Goal: Communication & Community: Answer question/provide support

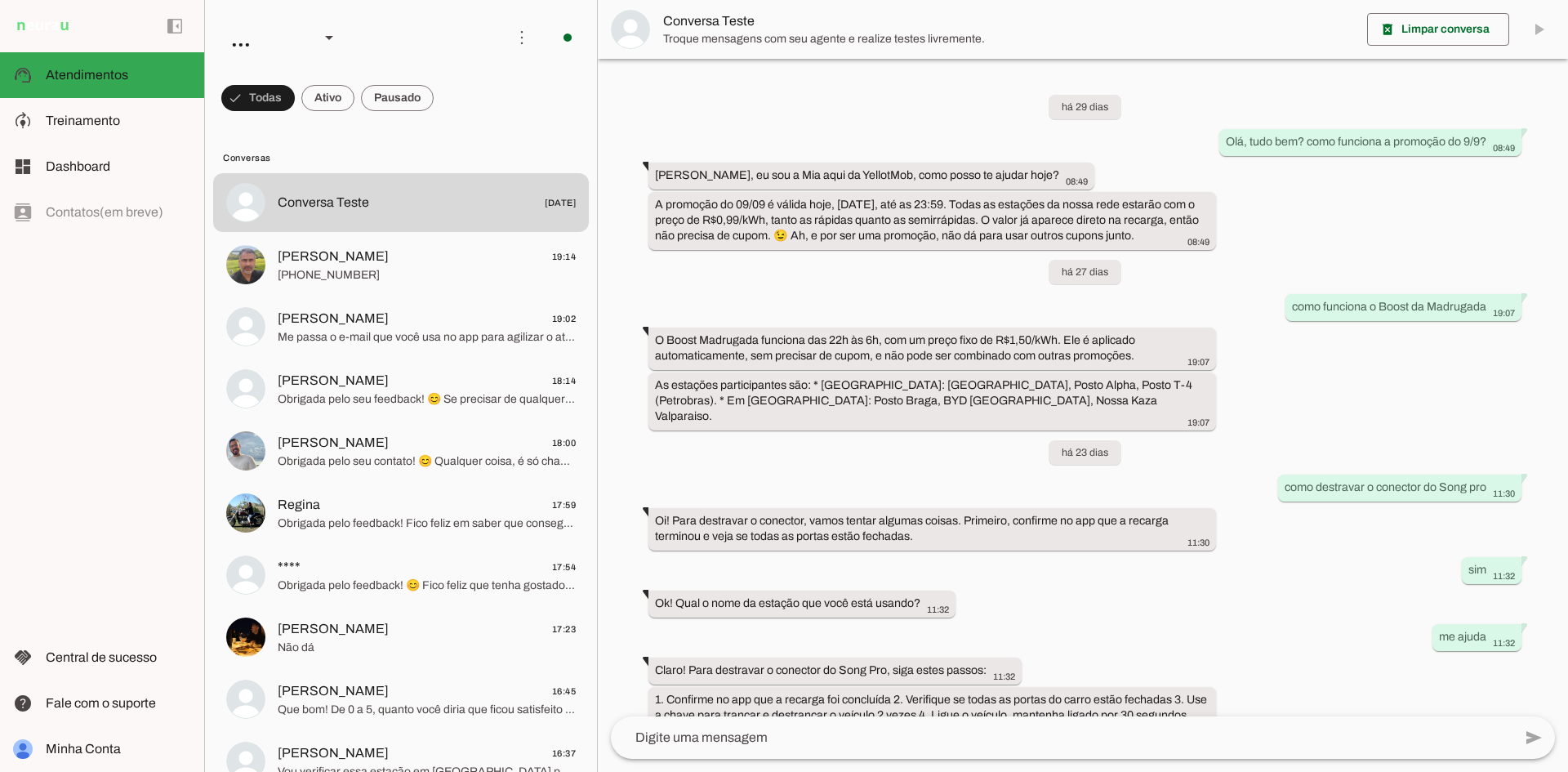
scroll to position [151, 0]
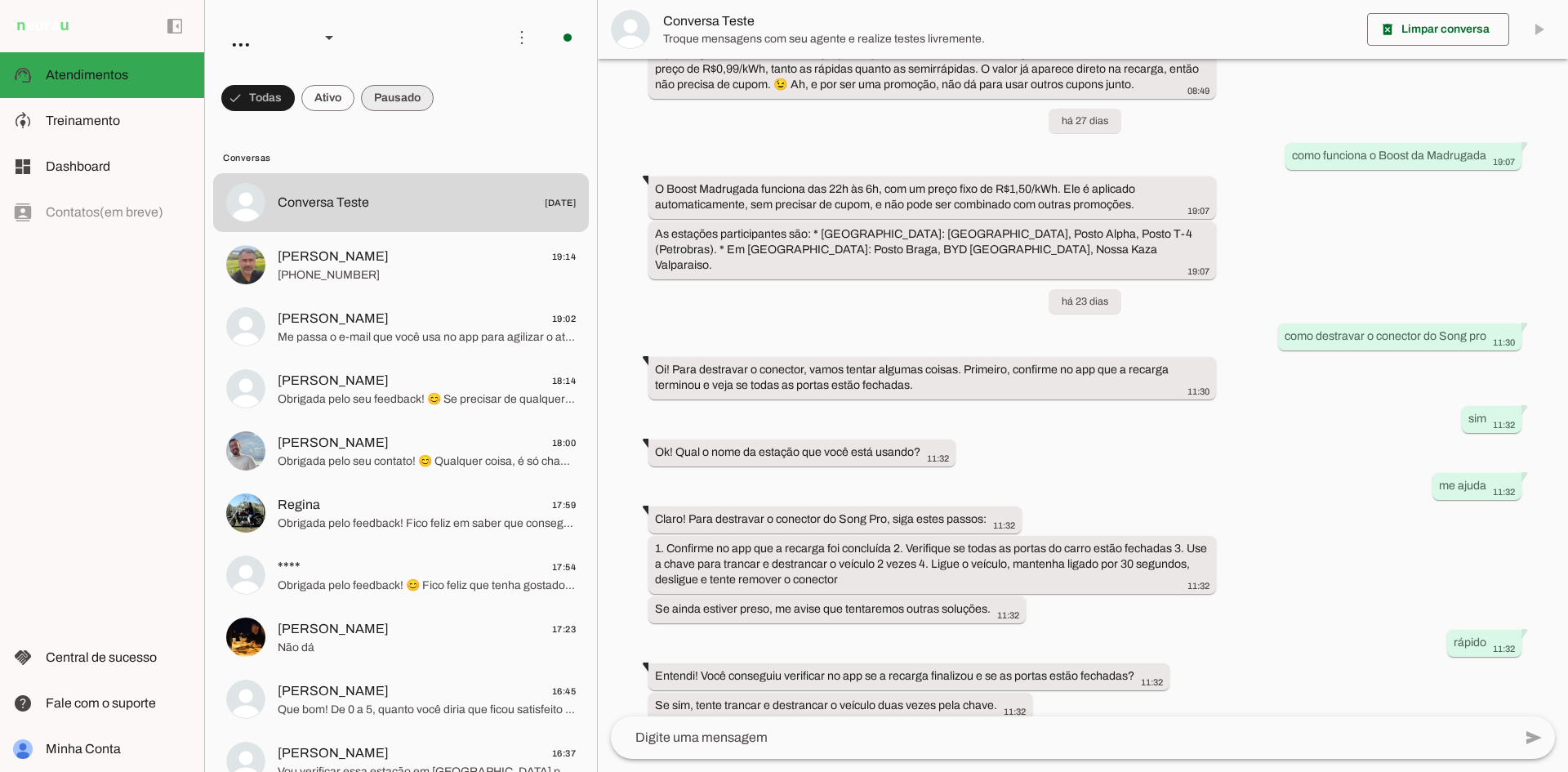
click at [396, 85] on span at bounding box center [397, 98] width 73 height 39
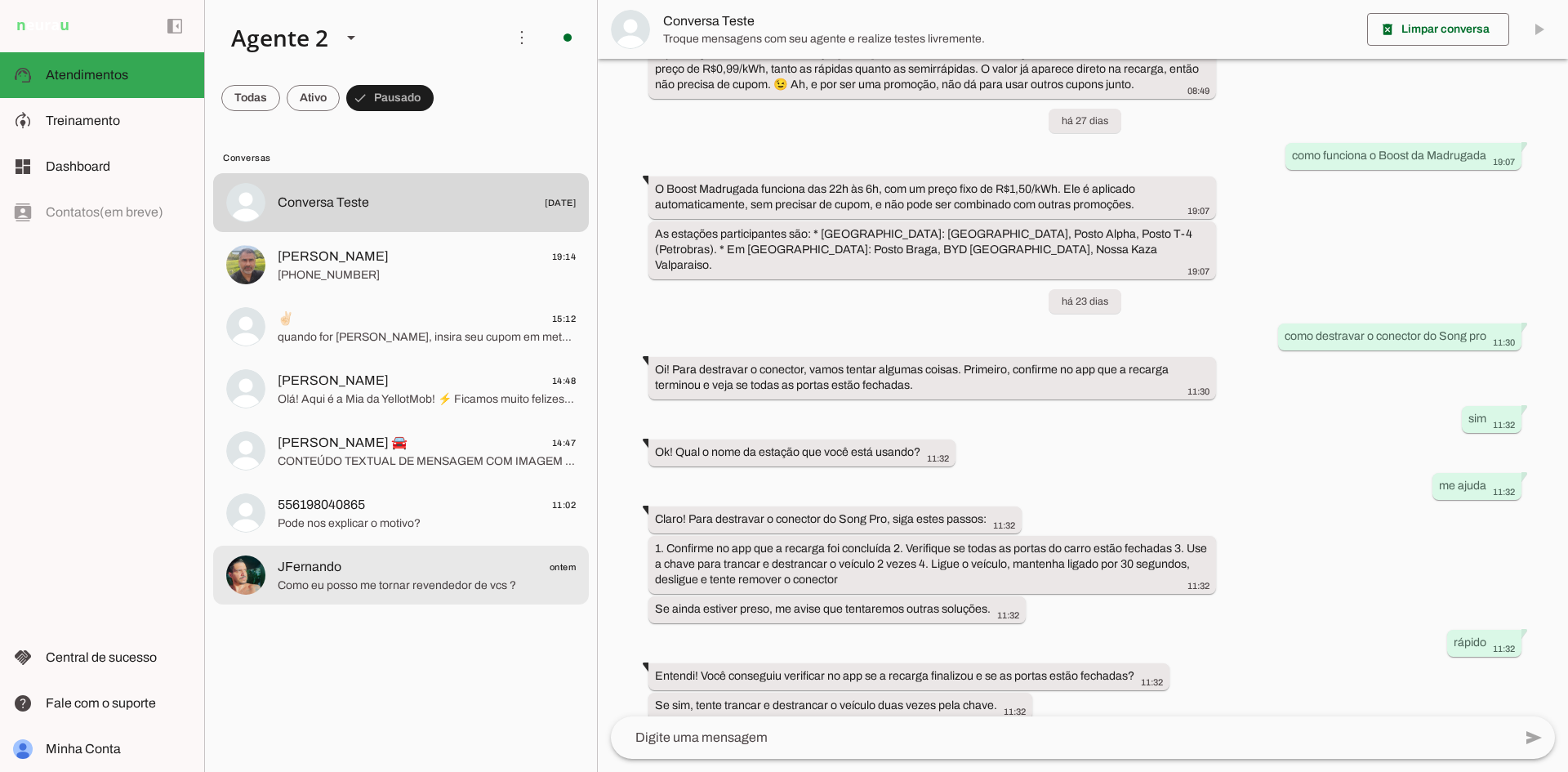
click at [337, 566] on span "JFernando" at bounding box center [309, 567] width 64 height 19
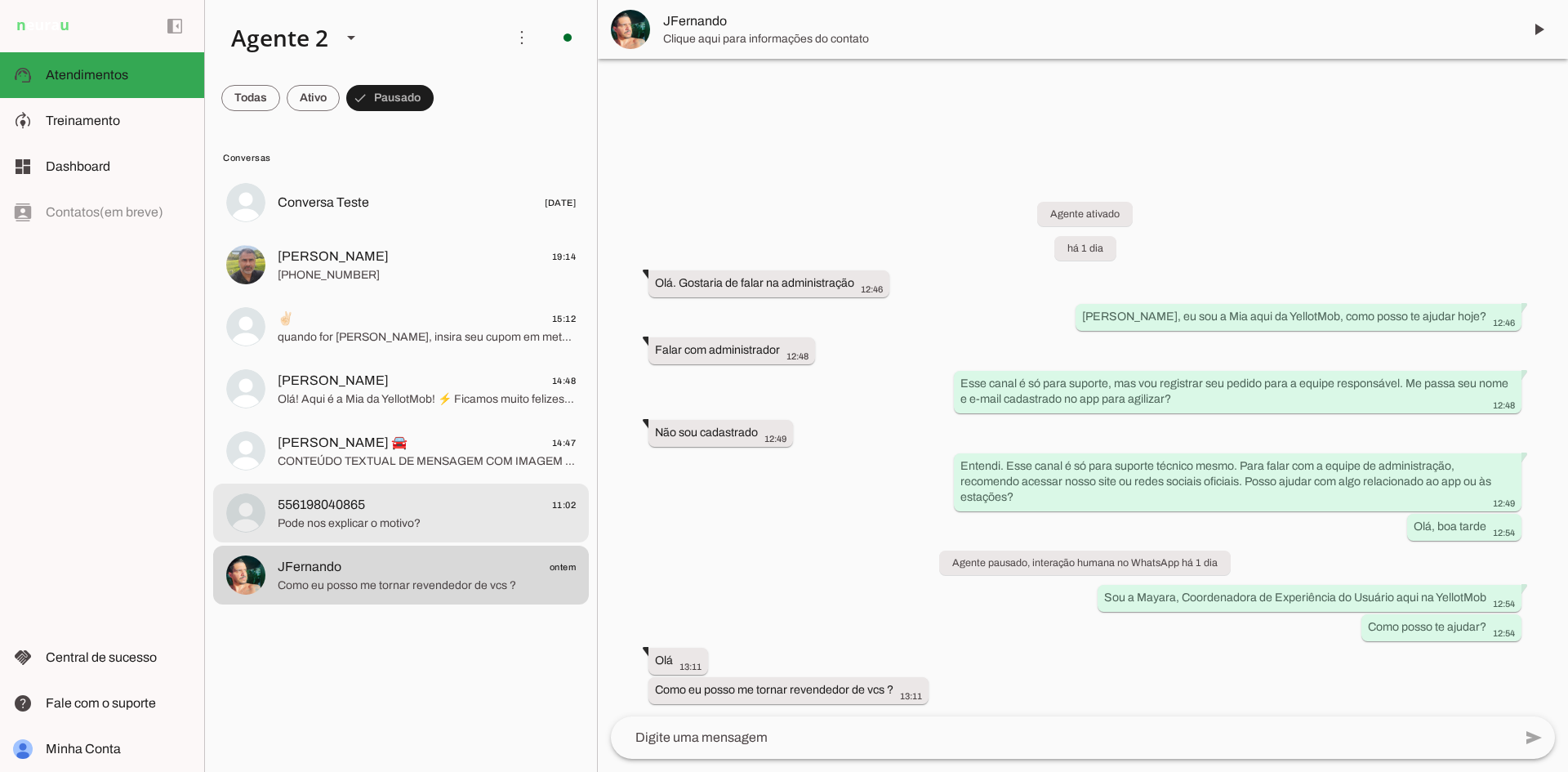
click at [372, 499] on span "556198040865 11:02" at bounding box center [426, 505] width 298 height 20
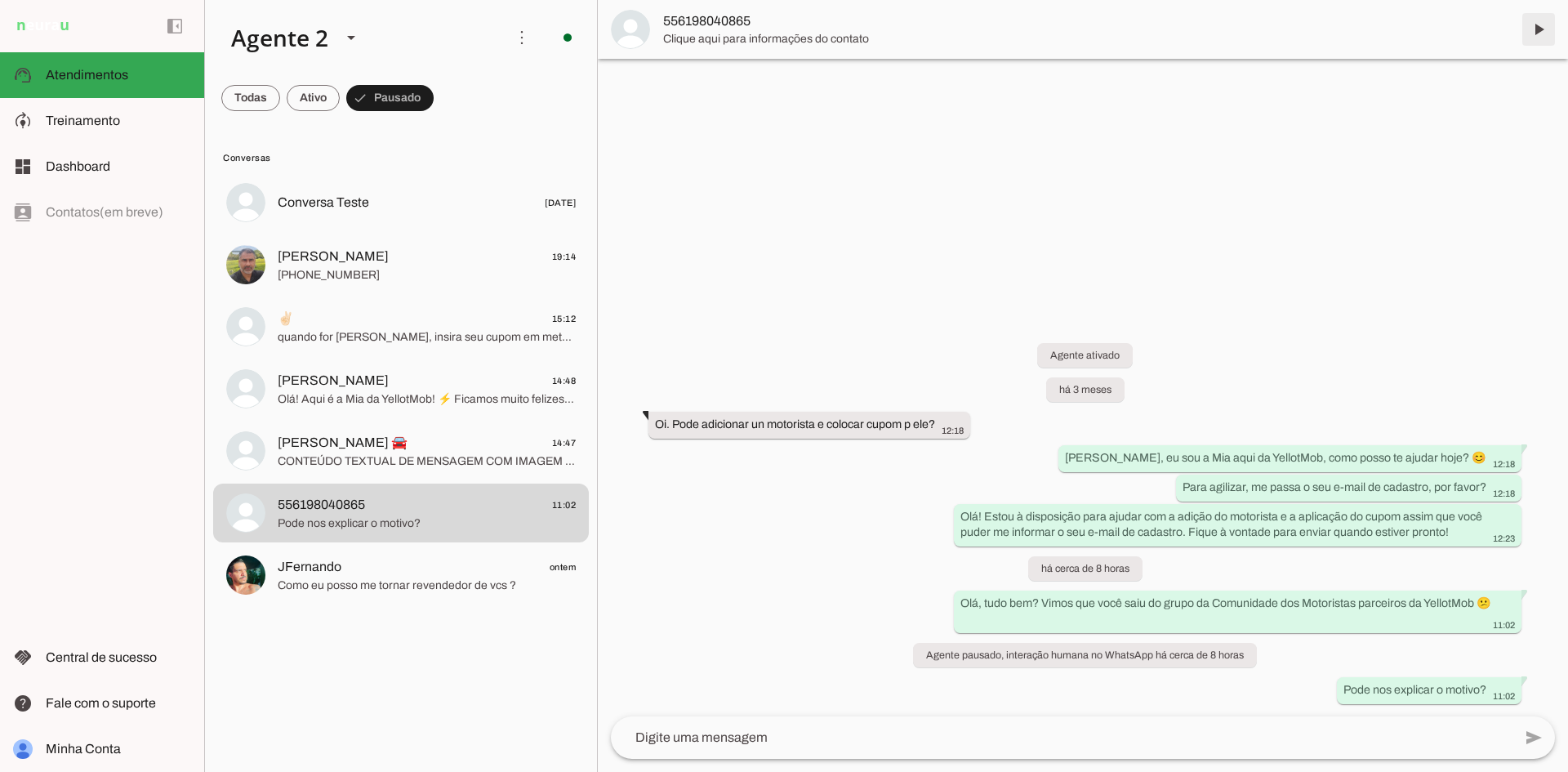
click at [1545, 29] on span at bounding box center [1538, 29] width 39 height 39
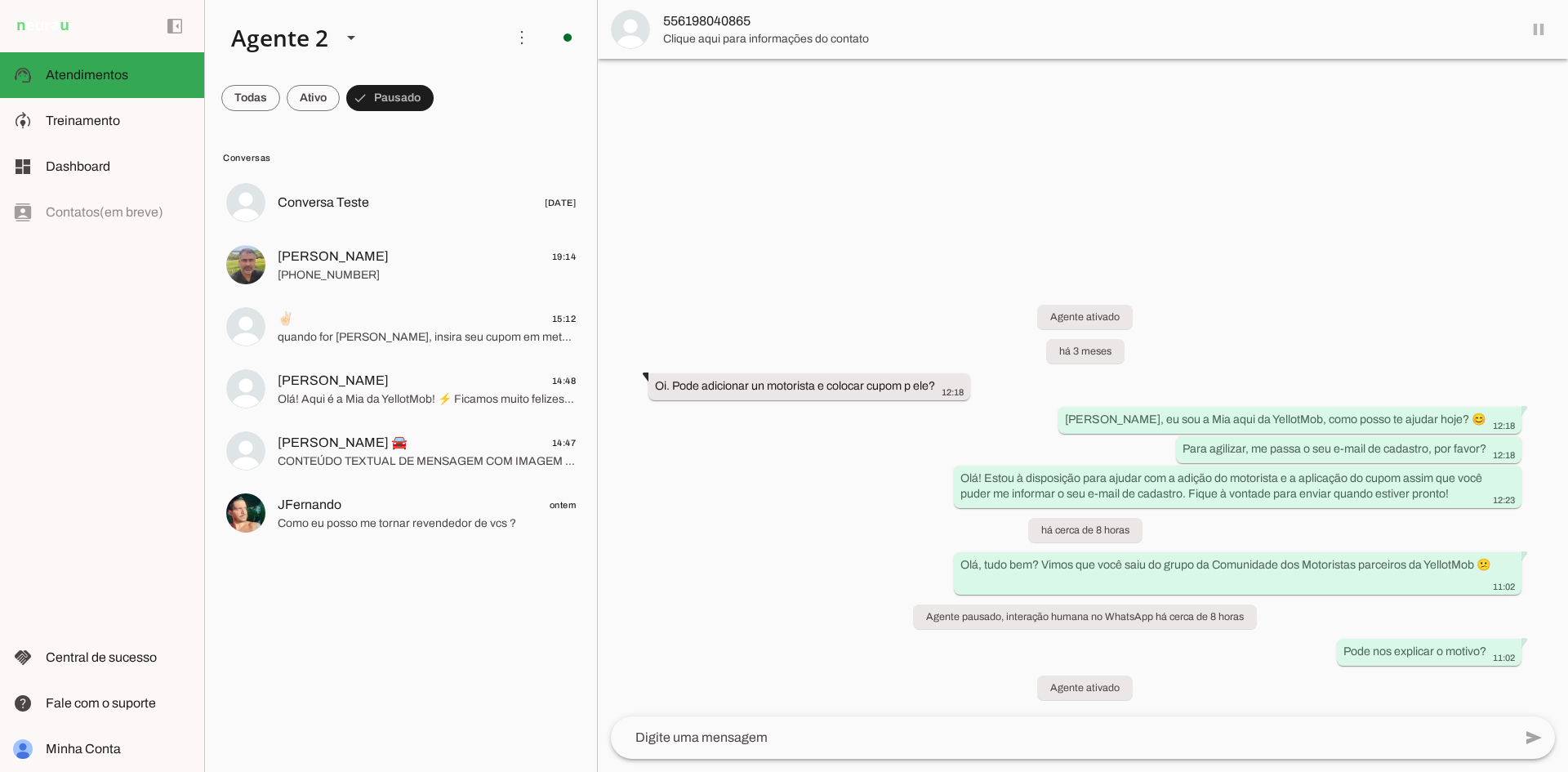
click at [411, 432] on div at bounding box center [426, 452] width 298 height 40
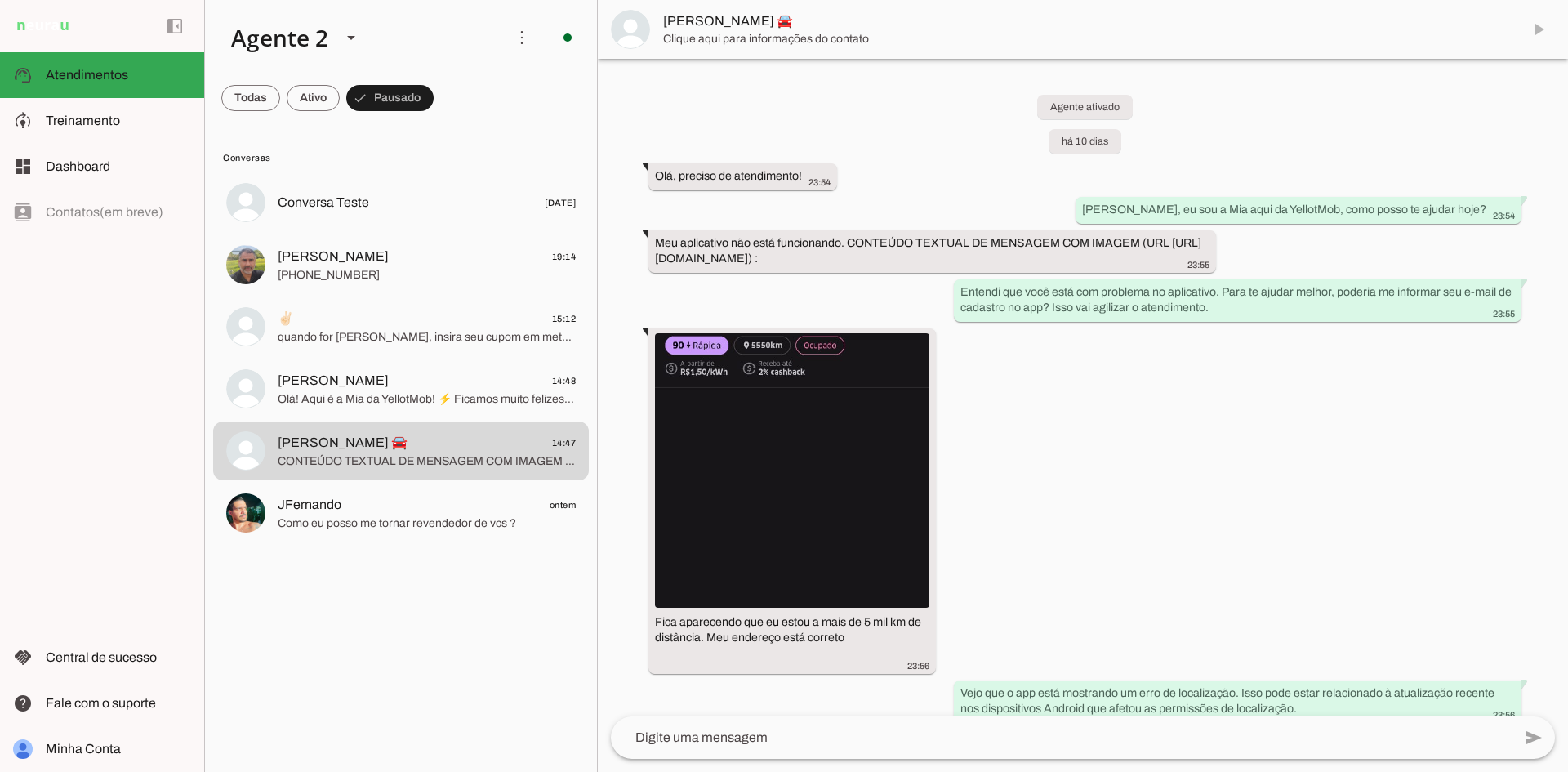
scroll to position [5740, 0]
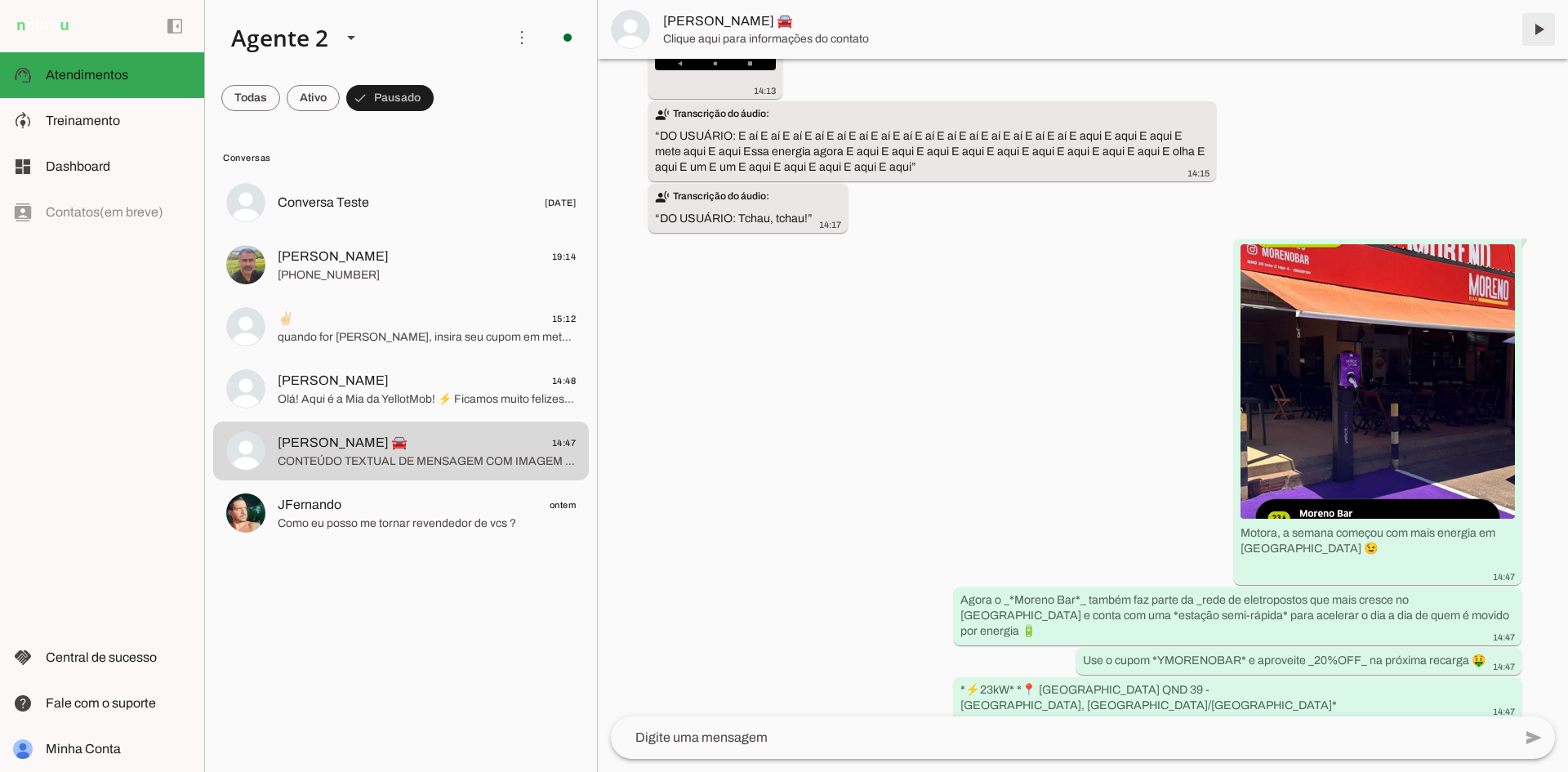
click at [1536, 31] on span at bounding box center [1538, 29] width 39 height 39
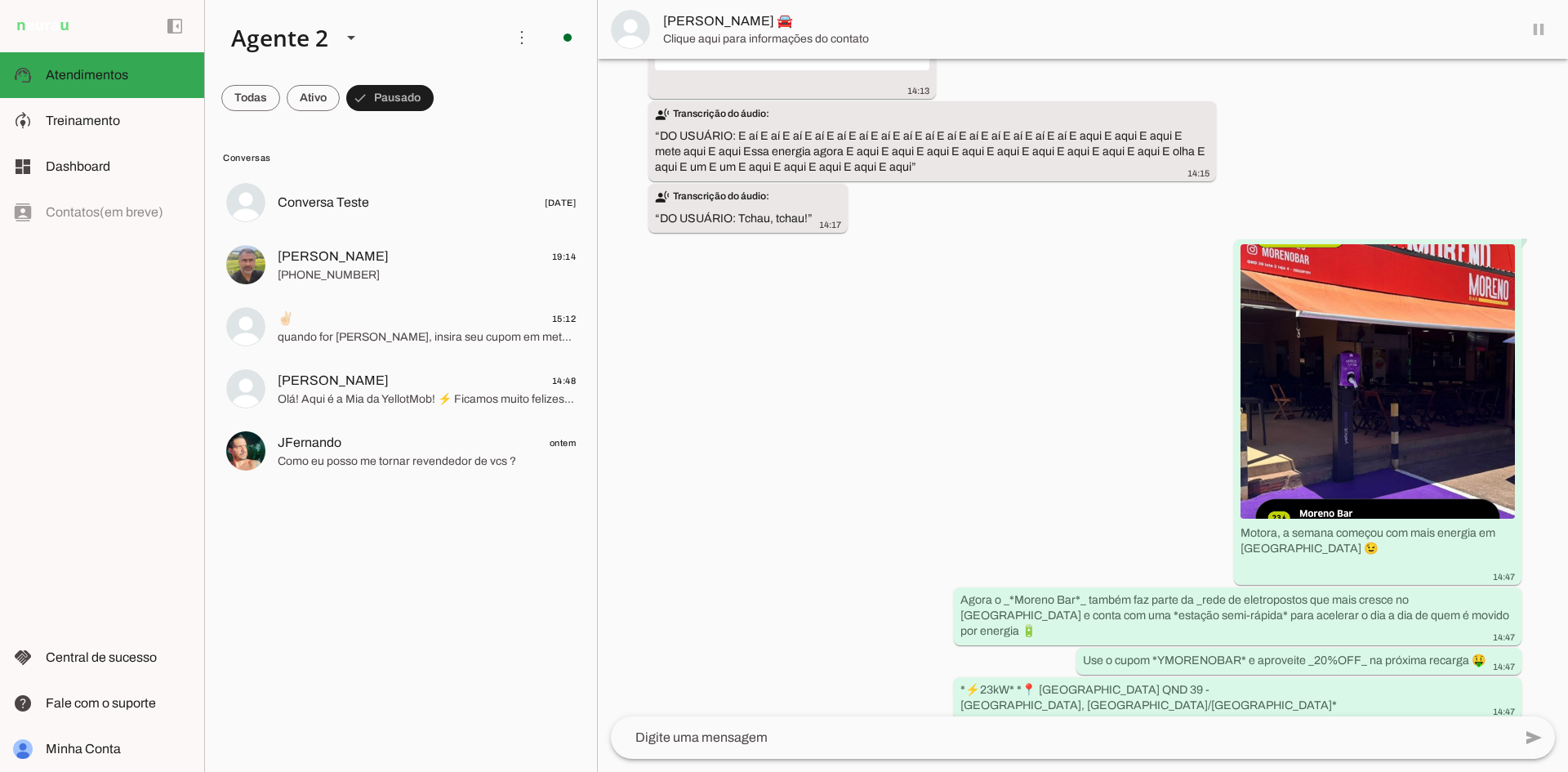
click at [472, 356] on lit-virtualizer "Conversa Teste [DATE] Erick Madeira 19:14 [PHONE_NUMBER] ✌🏻 15:12 quando for ca…" at bounding box center [401, 469] width 392 height 593
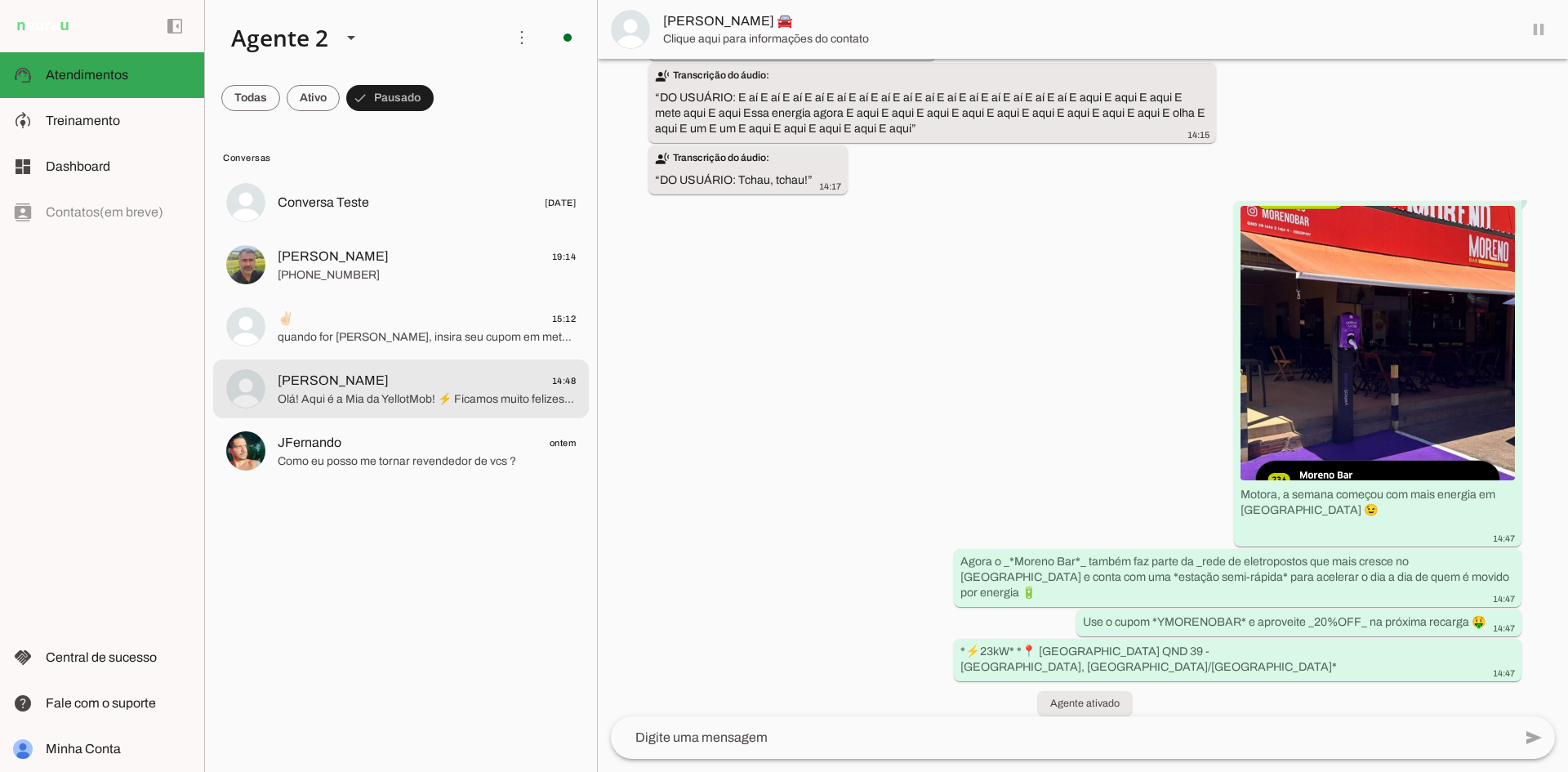
click at [452, 379] on span "[PERSON_NAME] 14:48" at bounding box center [426, 381] width 298 height 20
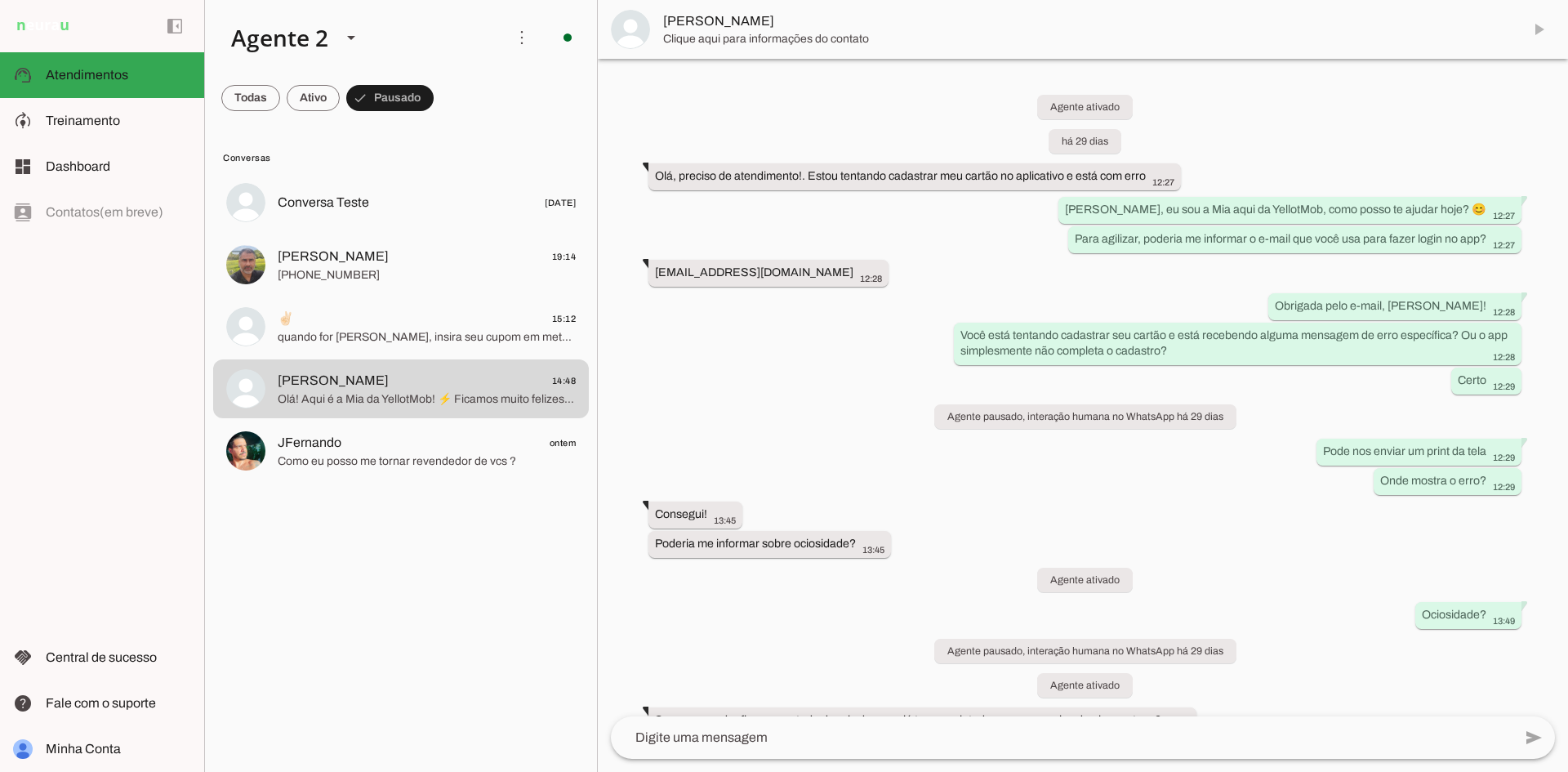
scroll to position [753, 0]
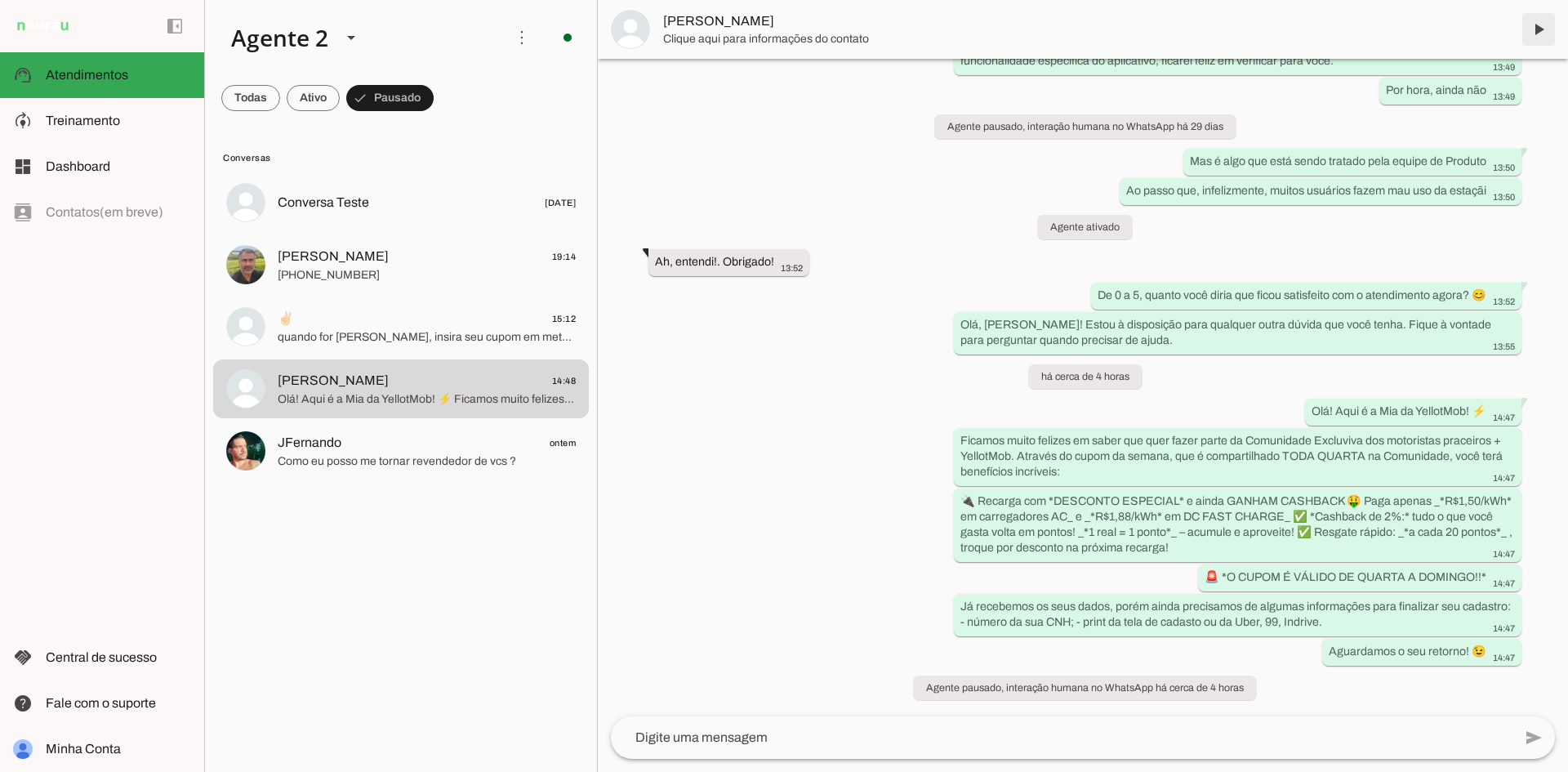
click at [1536, 31] on span at bounding box center [1538, 29] width 39 height 39
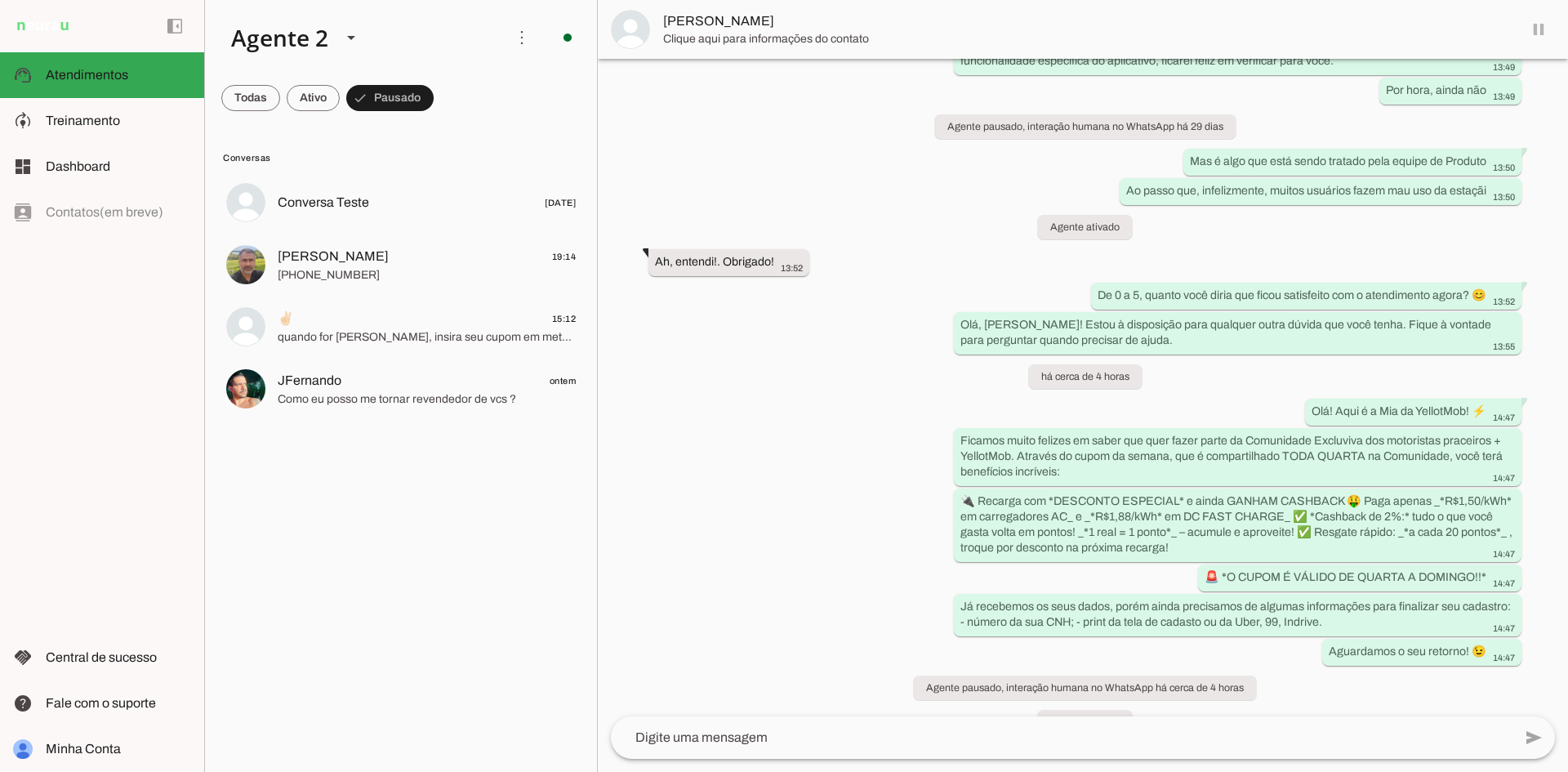
scroll to position [788, 0]
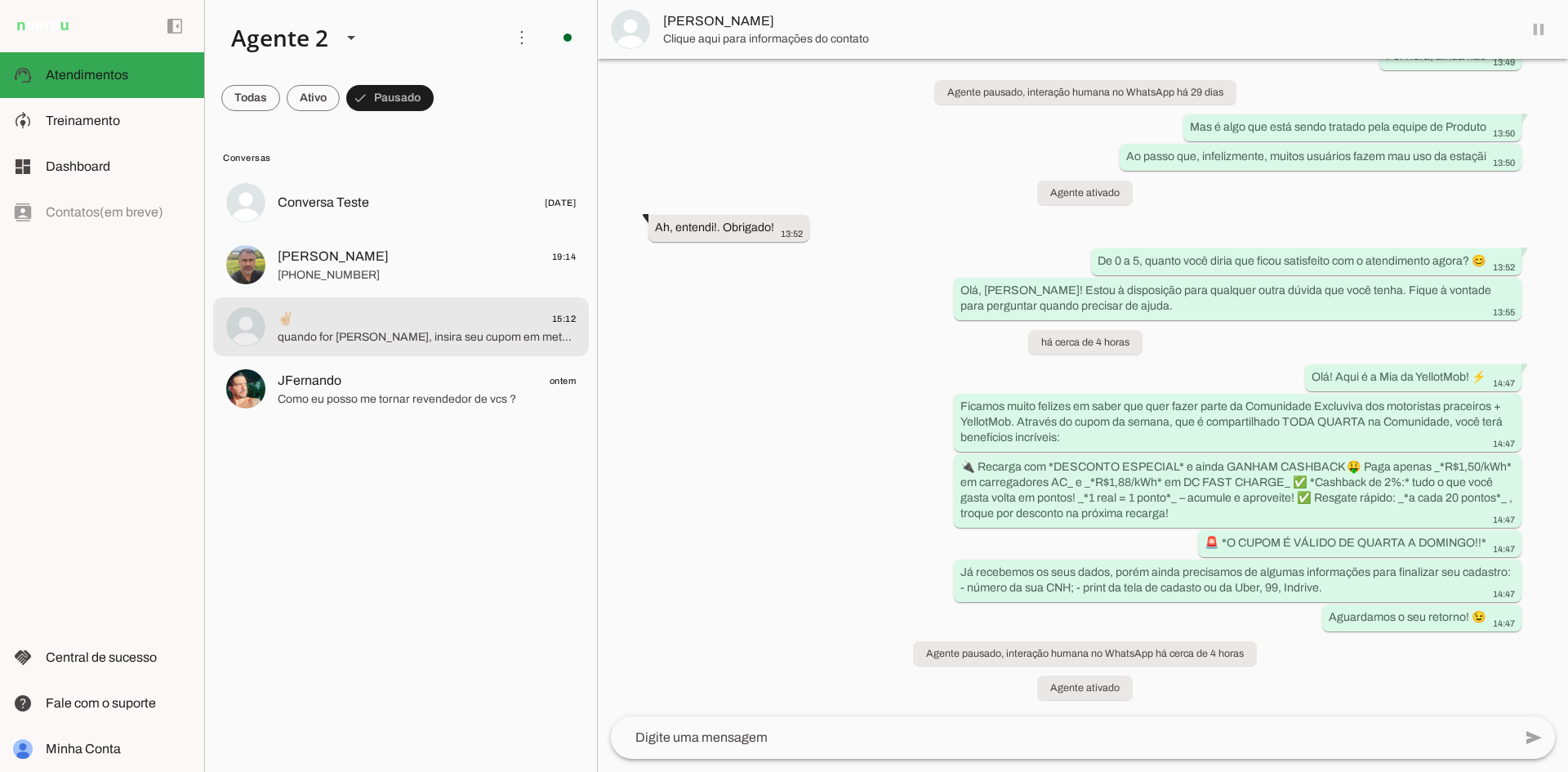
click at [343, 314] on span "✌🏻 15:12" at bounding box center [426, 319] width 298 height 20
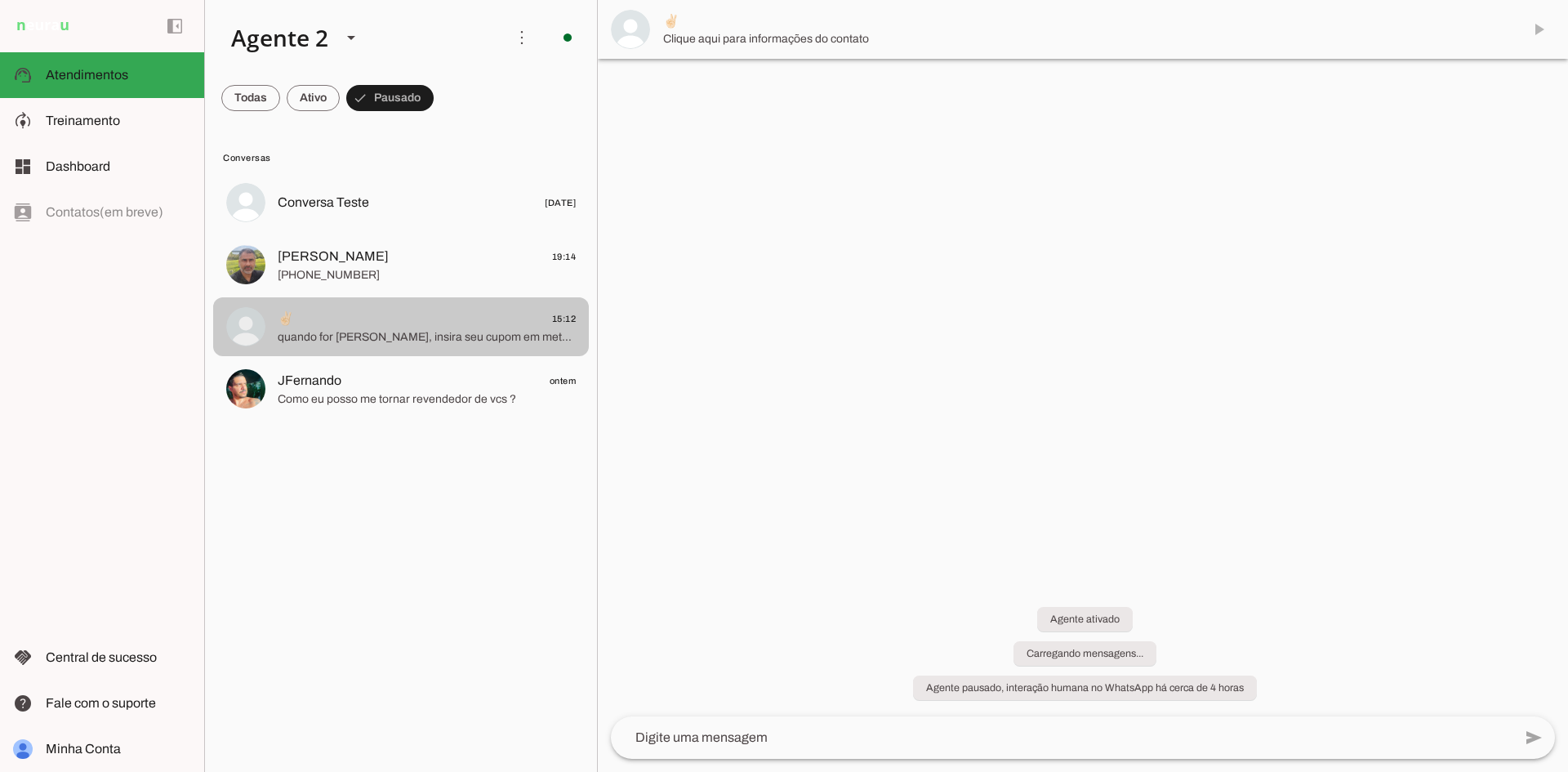
scroll to position [480, 0]
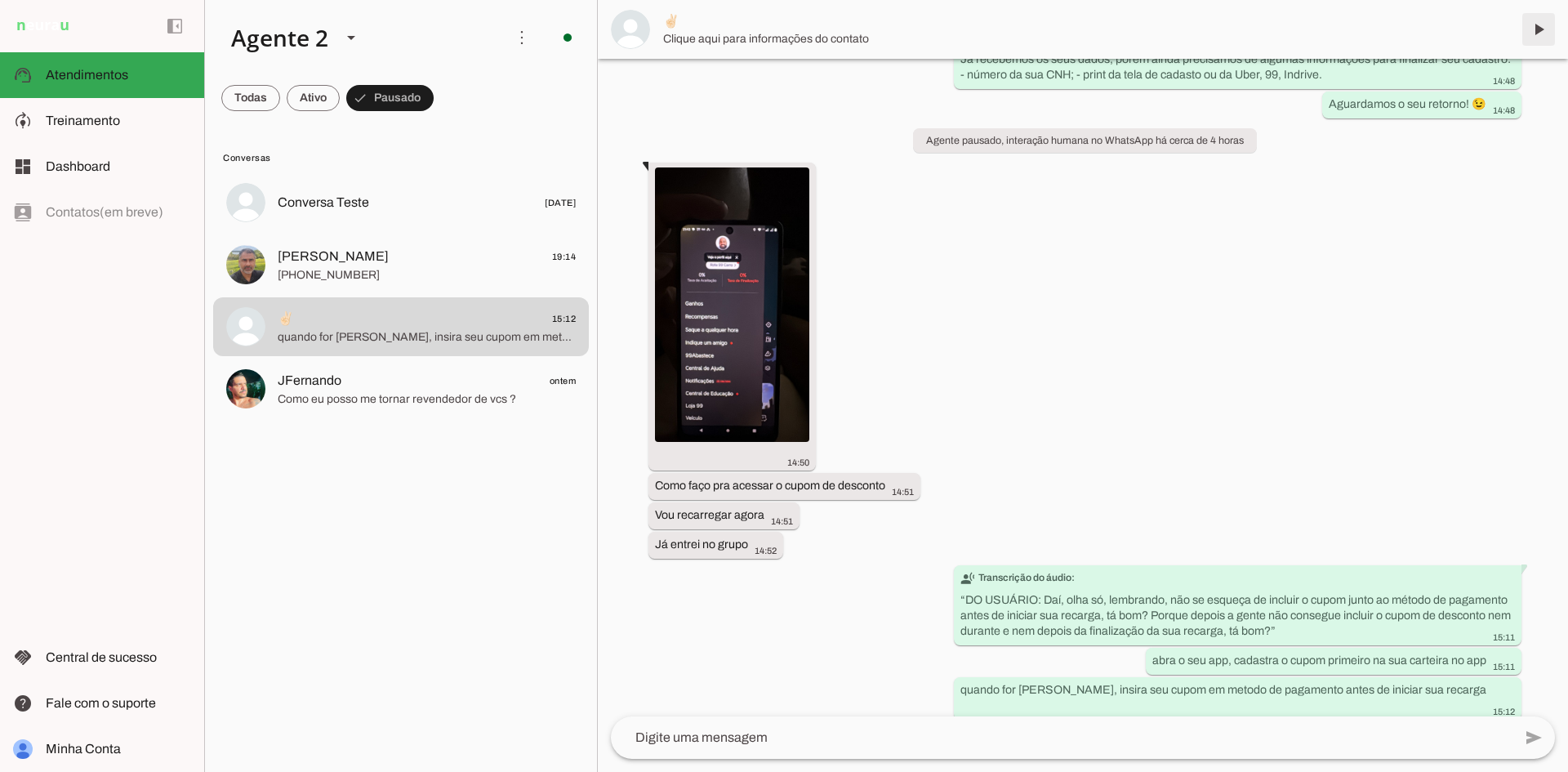
click at [1543, 29] on span at bounding box center [1538, 29] width 39 height 39
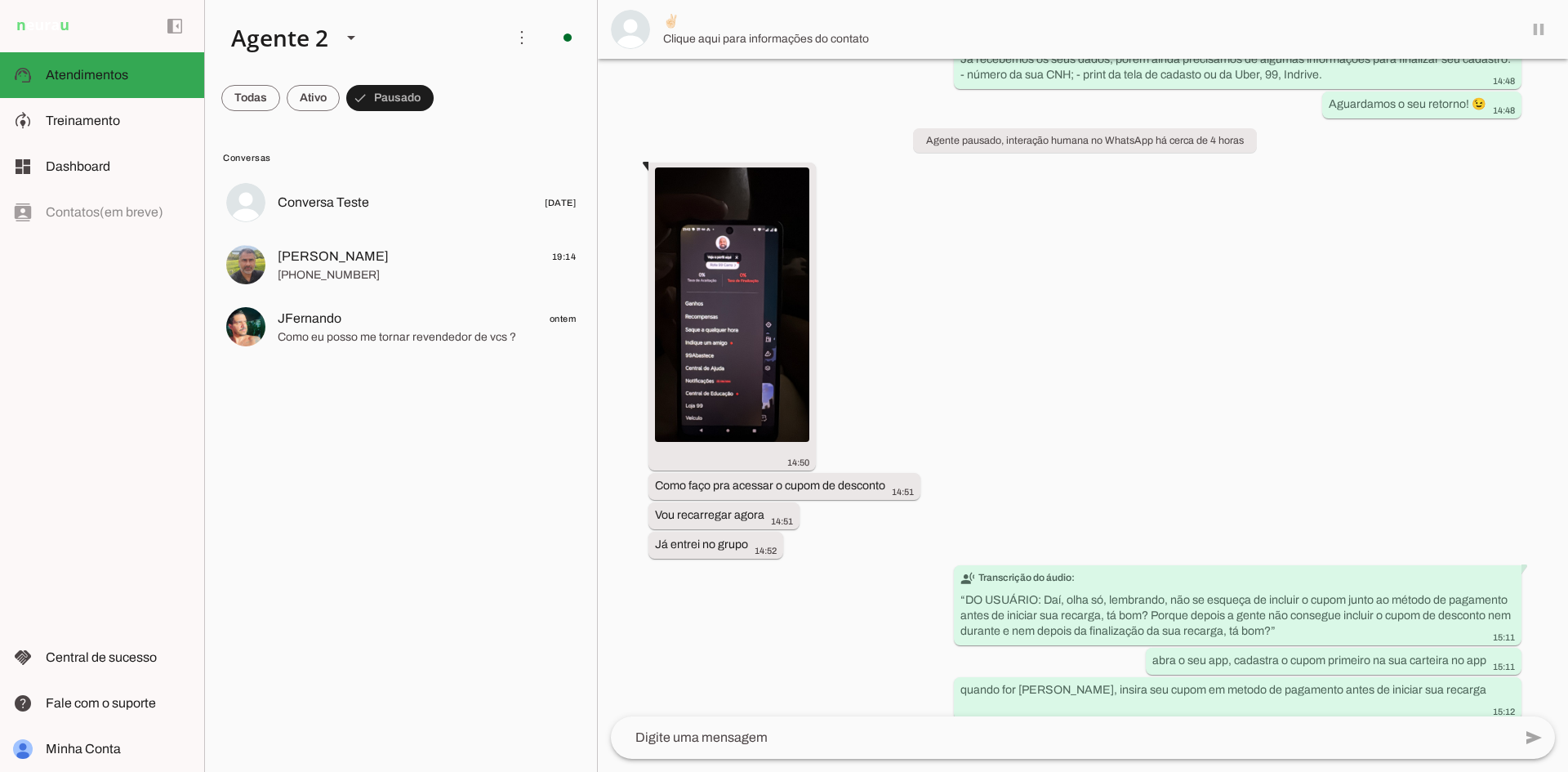
scroll to position [518, 0]
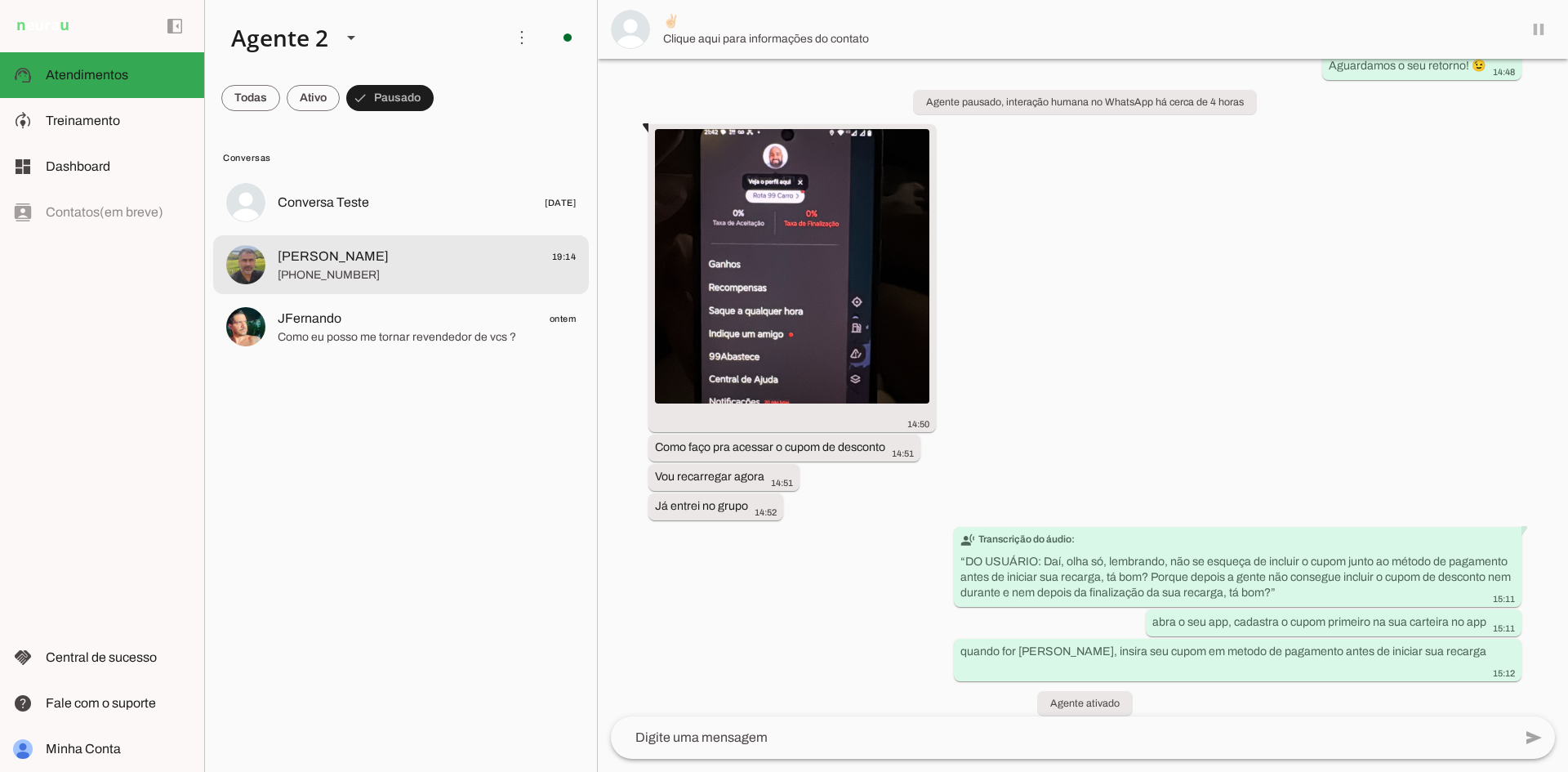
click at [435, 263] on span "[PERSON_NAME] 19:14" at bounding box center [426, 256] width 298 height 20
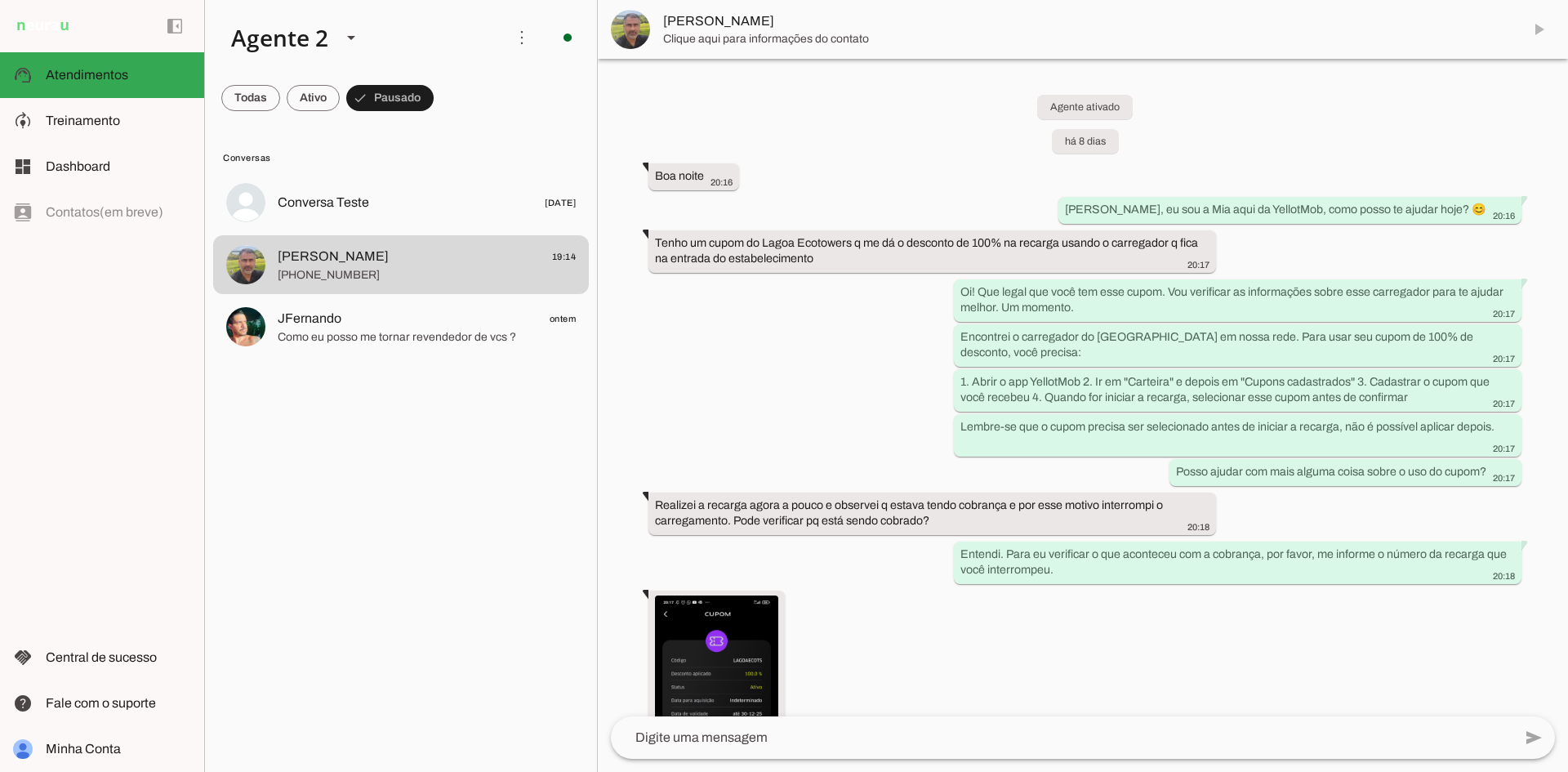
scroll to position [5245, 0]
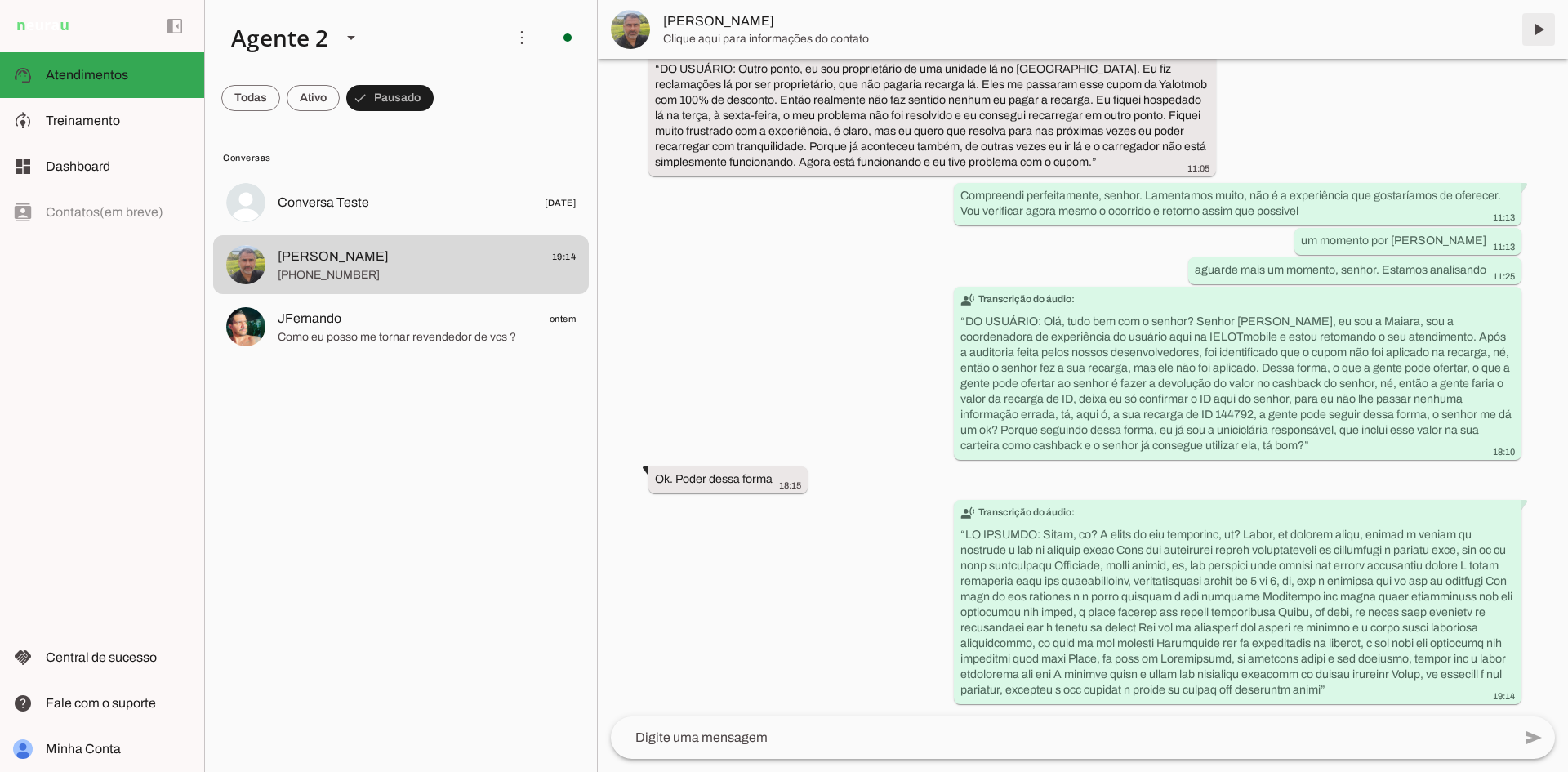
click at [1537, 29] on span at bounding box center [1538, 29] width 39 height 39
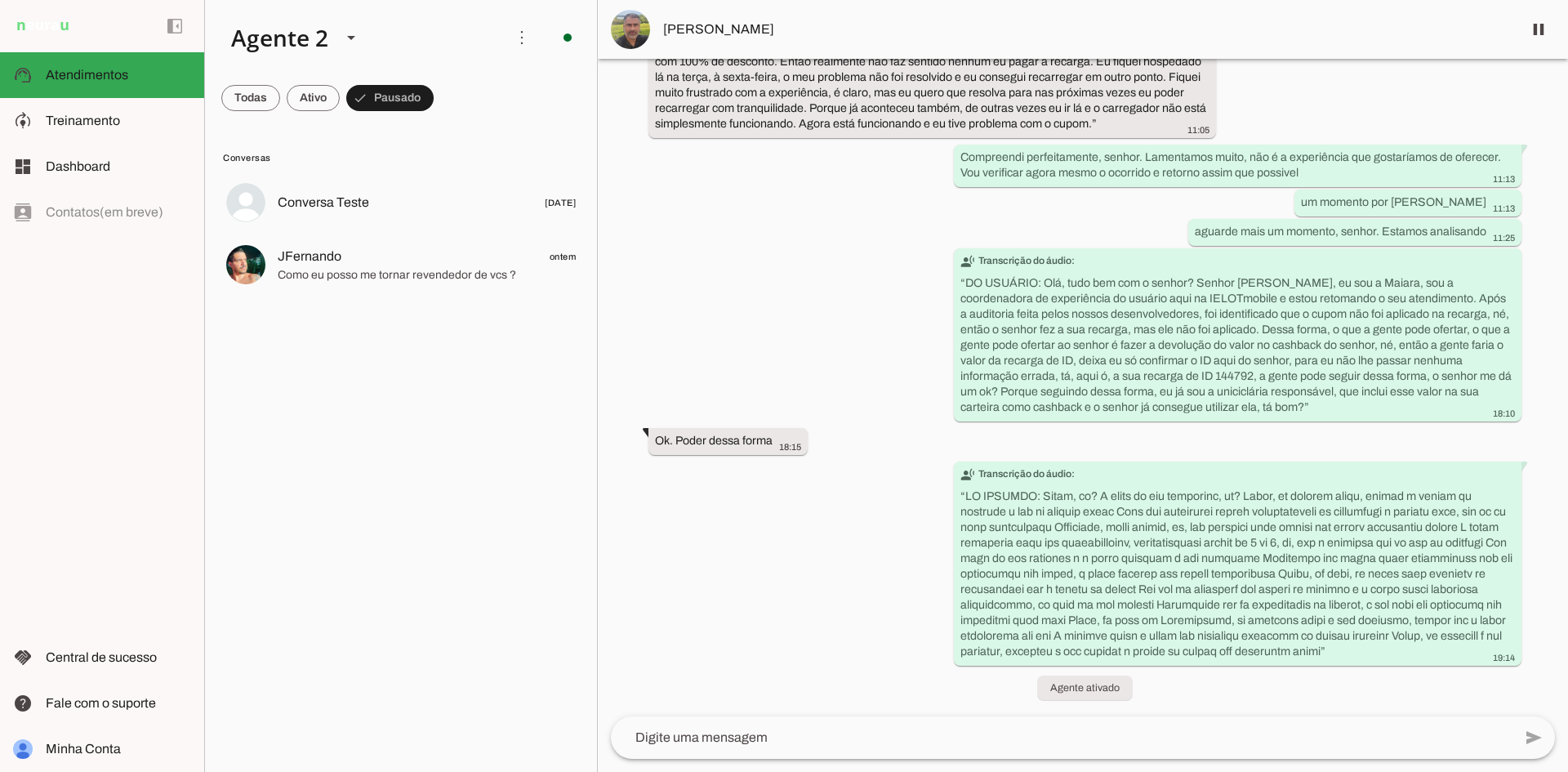
scroll to position [0, 0]
